Goal: Information Seeking & Learning: Learn about a topic

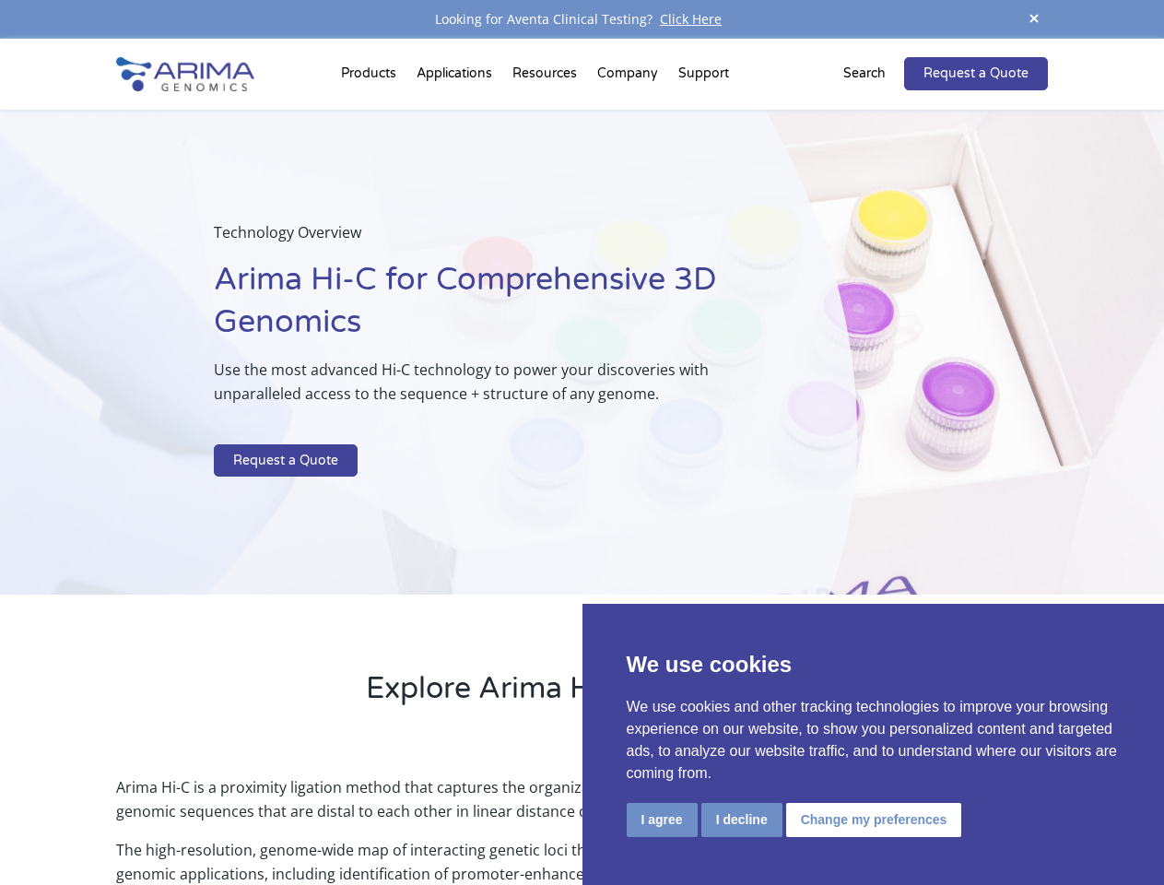
click at [582, 443] on p at bounding box center [489, 432] width 550 height 24
click at [662, 820] on button "I agree" at bounding box center [662, 820] width 71 height 34
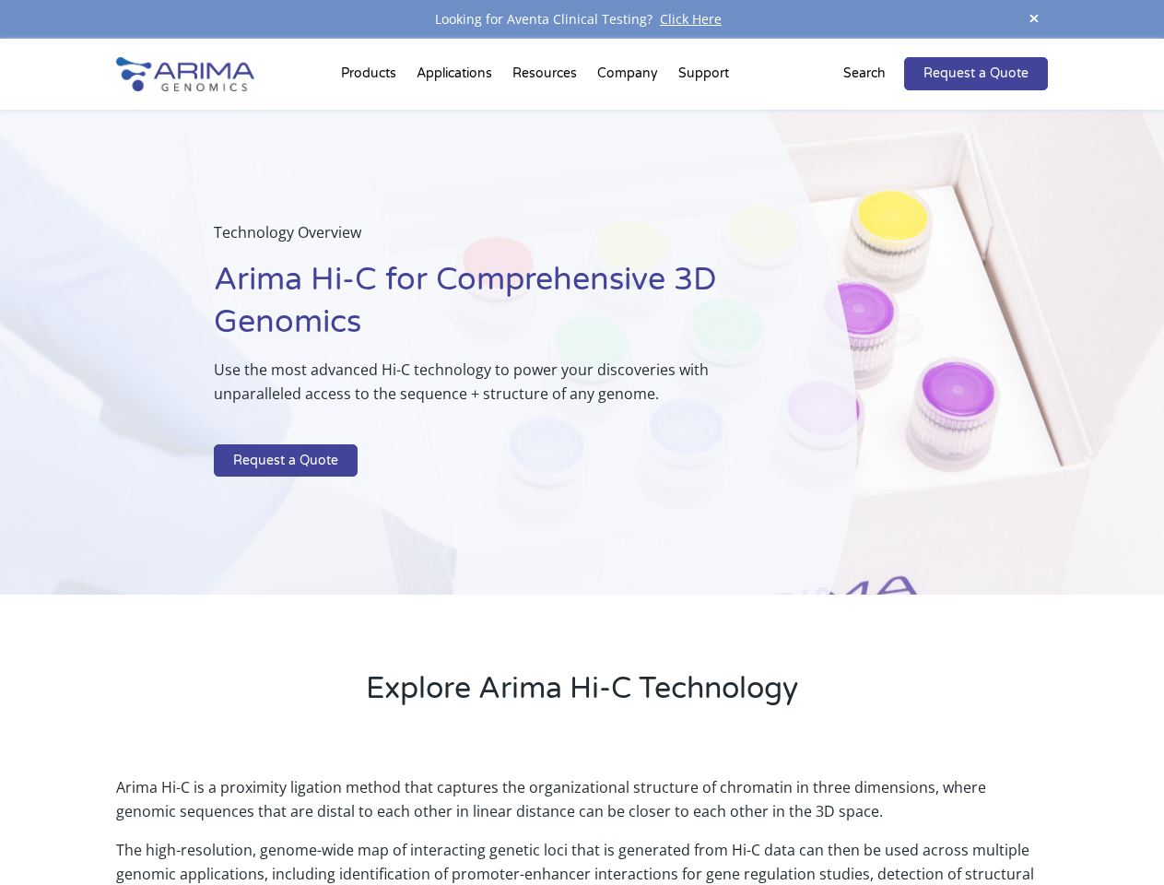
click at [741, 820] on p "Arima Hi-C is a proximity ligation method that captures the organizational stru…" at bounding box center [581, 806] width 931 height 63
click at [871, 820] on p "Arima Hi-C is a proximity ligation method that captures the organizational stru…" at bounding box center [581, 806] width 931 height 63
click at [1034, 19] on span at bounding box center [1035, 19] width 28 height 25
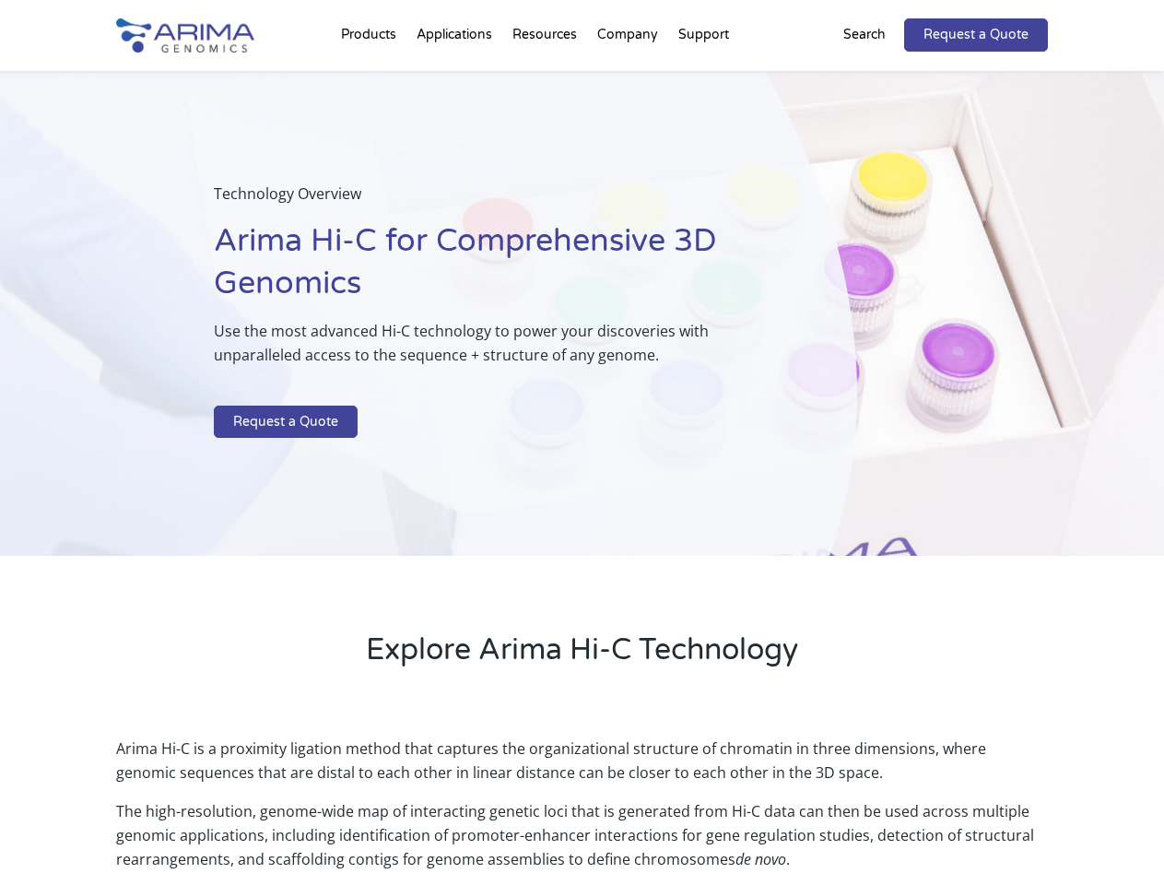
click at [582, 462] on div "Technology Overview Arima Hi-C for Comprehensive 3D Genomics Use the most advan…" at bounding box center [428, 314] width 857 height 486
click at [372, 77] on div "Technology Overview Arima Hi-C for Comprehensive 3D Genomics Use the most advan…" at bounding box center [428, 314] width 857 height 486
click at [547, 77] on div "Technology Overview Arima Hi-C for Comprehensive 3D Genomics Use the most advan…" at bounding box center [428, 314] width 857 height 486
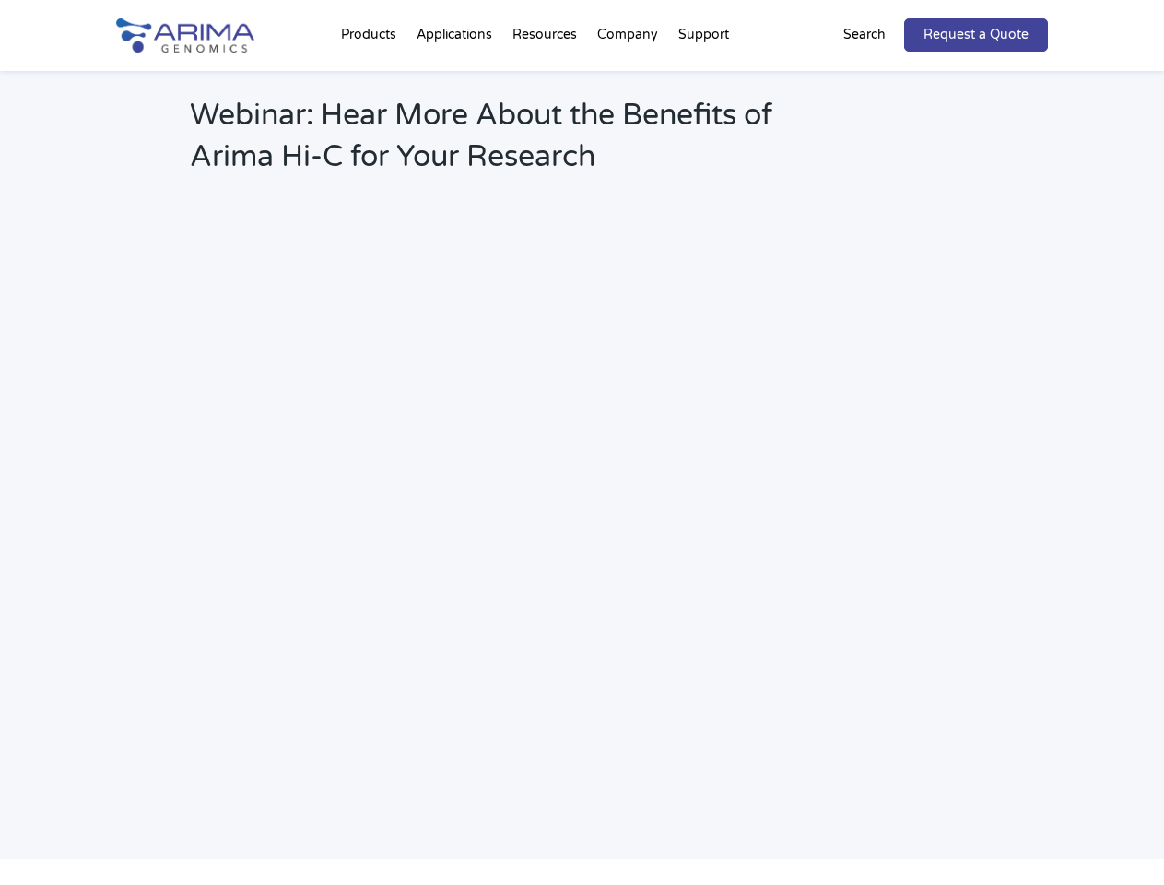
click at [629, 95] on h2 "Webinar: Hear More About the Benefits of Arima Hi-C for Your Research" at bounding box center [496, 143] width 612 height 97
click at [703, 95] on h2 "Webinar: Hear More About the Benefits of Arima Hi-C for Your Research" at bounding box center [496, 143] width 612 height 97
